Goal: Task Accomplishment & Management: Use online tool/utility

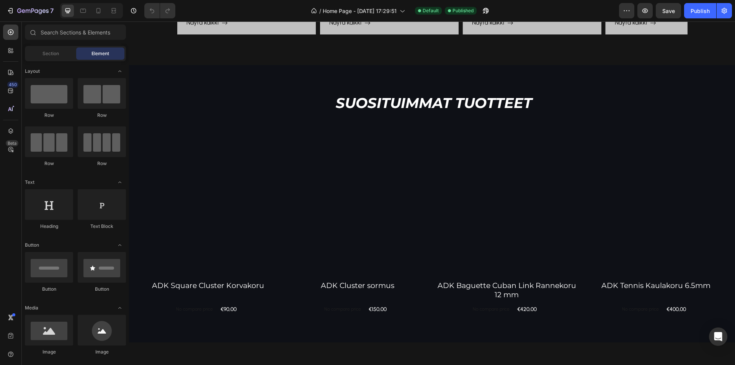
scroll to position [495, 0]
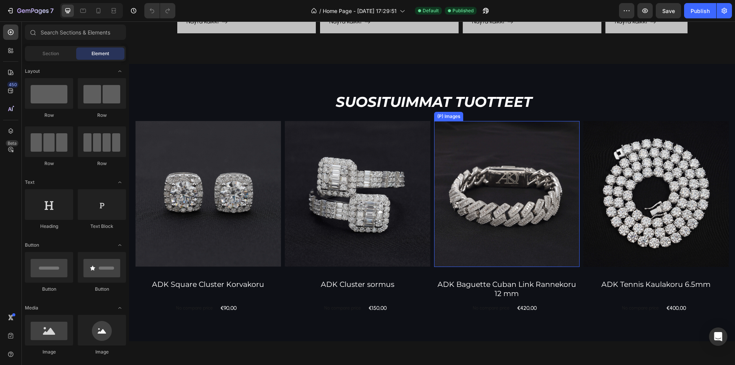
click at [476, 199] on img at bounding box center [506, 193] width 145 height 145
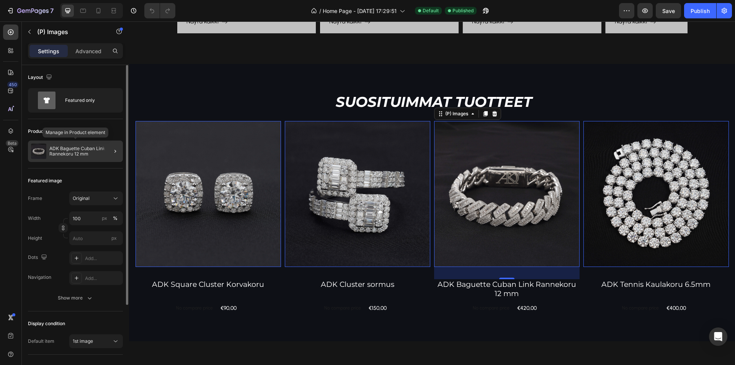
click at [90, 156] on p "ADK Baguette Cuban Link Rannekoru 12 mm" at bounding box center [84, 151] width 70 height 11
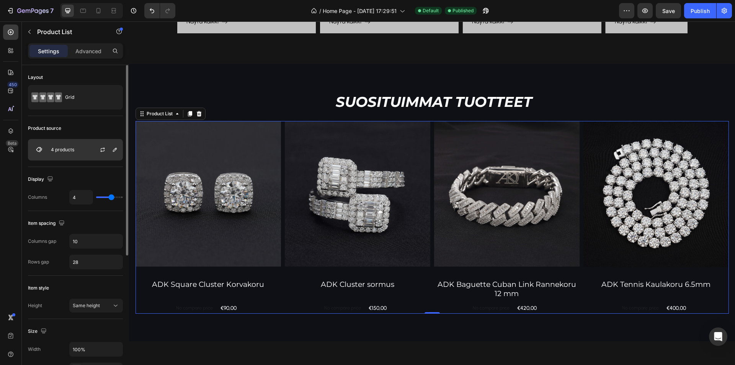
click at [69, 152] on p "4 products" at bounding box center [62, 149] width 23 height 5
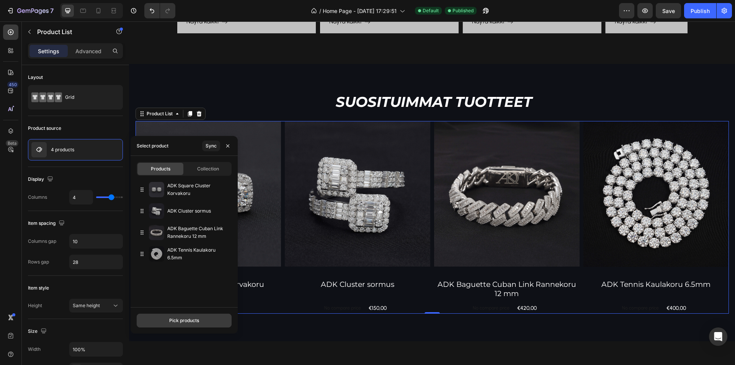
click at [195, 315] on button "Pick products" at bounding box center [184, 320] width 95 height 14
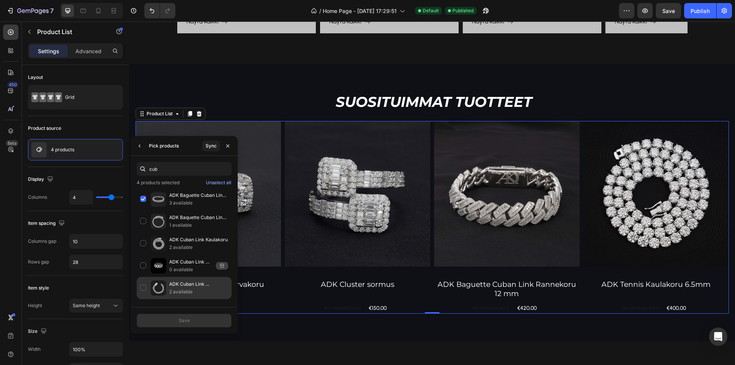
type input "cub"
click at [194, 293] on p "2 available" at bounding box center [198, 292] width 59 height 8
click at [188, 326] on button "Save" at bounding box center [184, 320] width 95 height 14
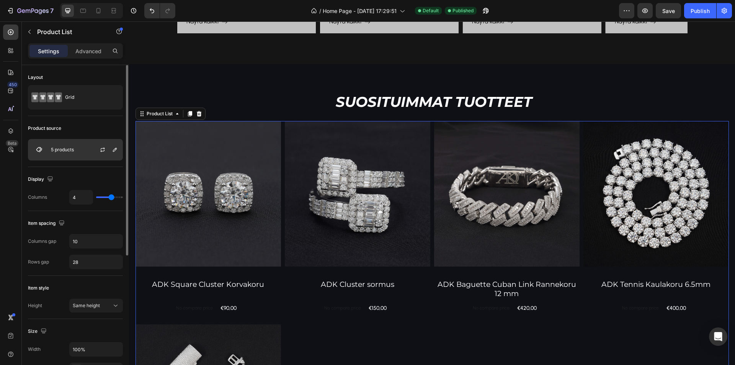
click at [86, 148] on div "5 products" at bounding box center [75, 149] width 95 height 21
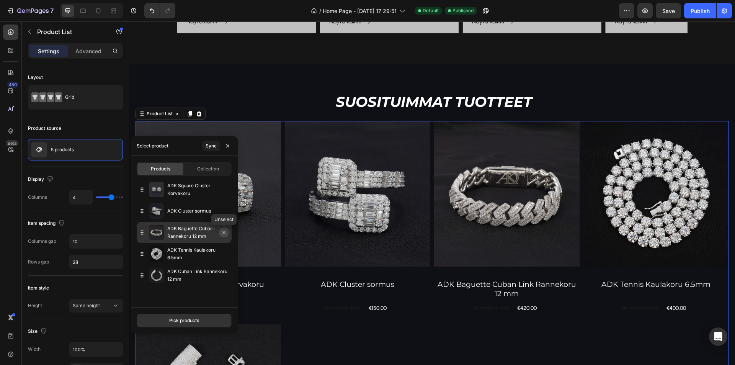
click at [223, 236] on button "button" at bounding box center [223, 232] width 9 height 9
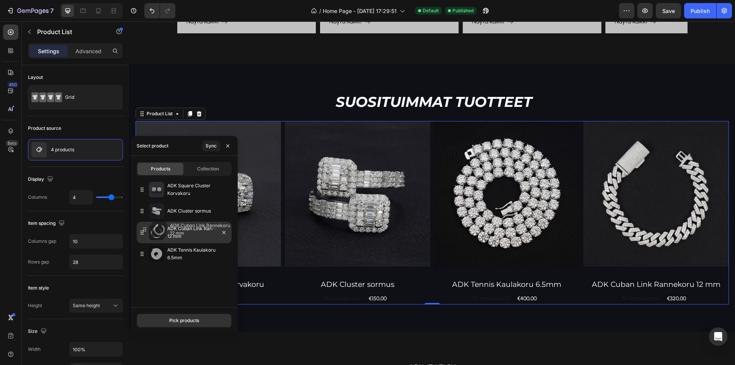
drag, startPoint x: 177, startPoint y: 256, endPoint x: 179, endPoint y: 235, distance: 21.6
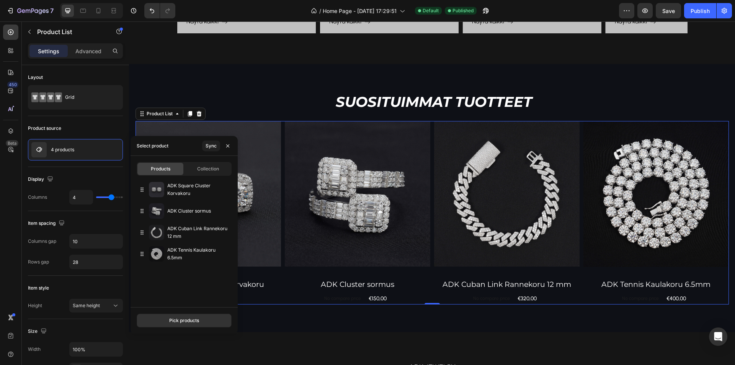
click at [181, 283] on div "ADK Square Cluster Korvakoru ADK Cluster sormus ADK Cuban Link Rannekoru 12 mm …" at bounding box center [183, 241] width 107 height 124
click at [101, 167] on div "Display Columns 4" at bounding box center [75, 189] width 95 height 44
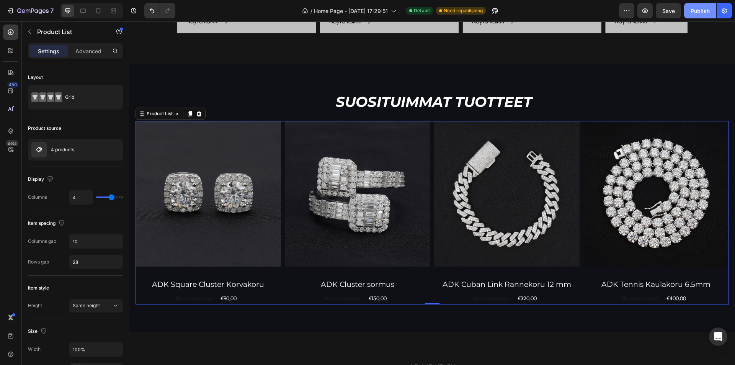
click at [704, 10] on div "Publish" at bounding box center [699, 11] width 19 height 8
